Goal: Transaction & Acquisition: Purchase product/service

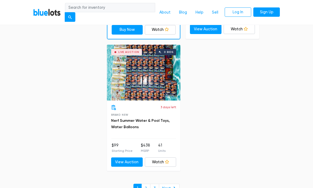
scroll to position [3418, 0]
click at [174, 183] on link "Next ❯" at bounding box center [169, 188] width 21 height 10
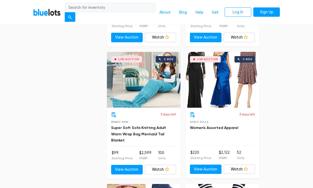
scroll to position [1990, 0]
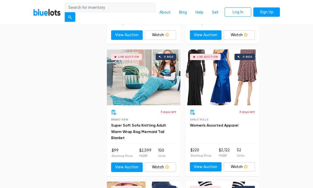
click at [125, 162] on link "View Auction" at bounding box center [127, 167] width 32 height 10
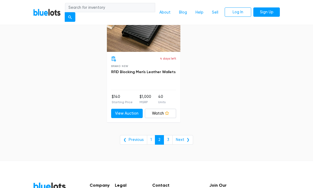
scroll to position [3363, 0]
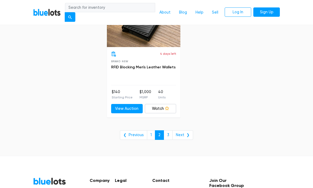
click at [180, 130] on link "Next ❯" at bounding box center [182, 135] width 21 height 10
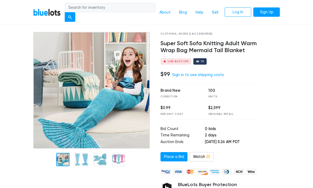
scroll to position [28, 0]
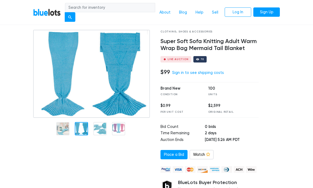
click at [86, 155] on div at bounding box center [92, 125] width 127 height 190
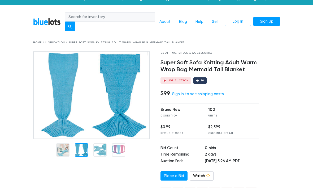
scroll to position [7, 0]
click at [100, 150] on div at bounding box center [99, 149] width 13 height 13
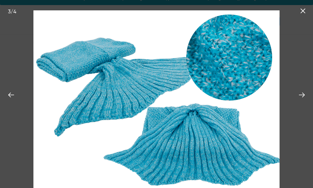
click at [307, 99] on button at bounding box center [302, 94] width 12 height 12
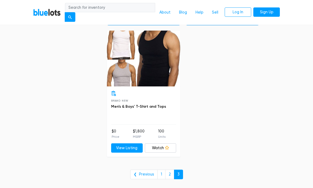
scroll to position [431, 0]
